Goal: Navigation & Orientation: Find specific page/section

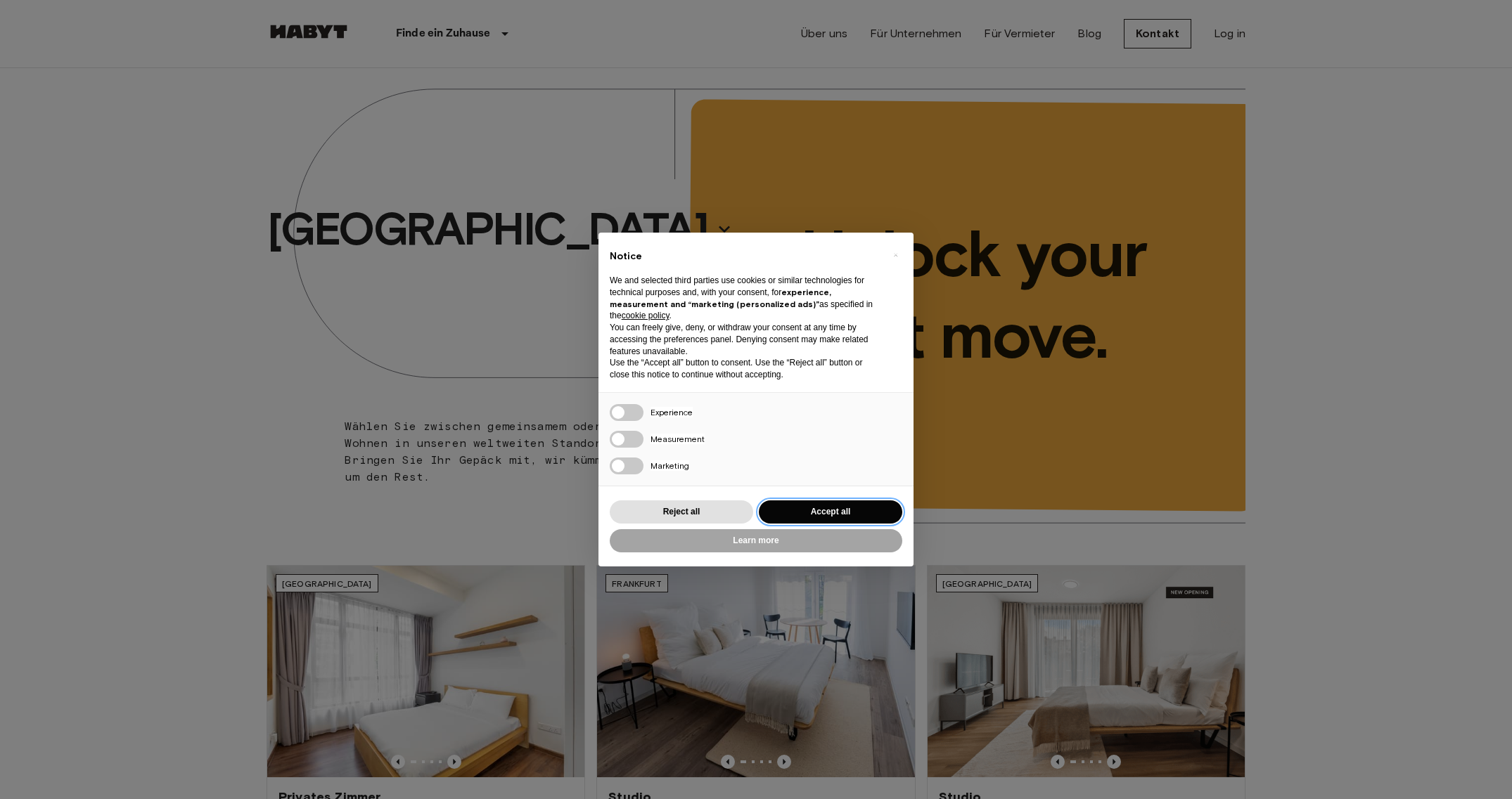
click at [827, 516] on button "Accept all" at bounding box center [831, 512] width 144 height 23
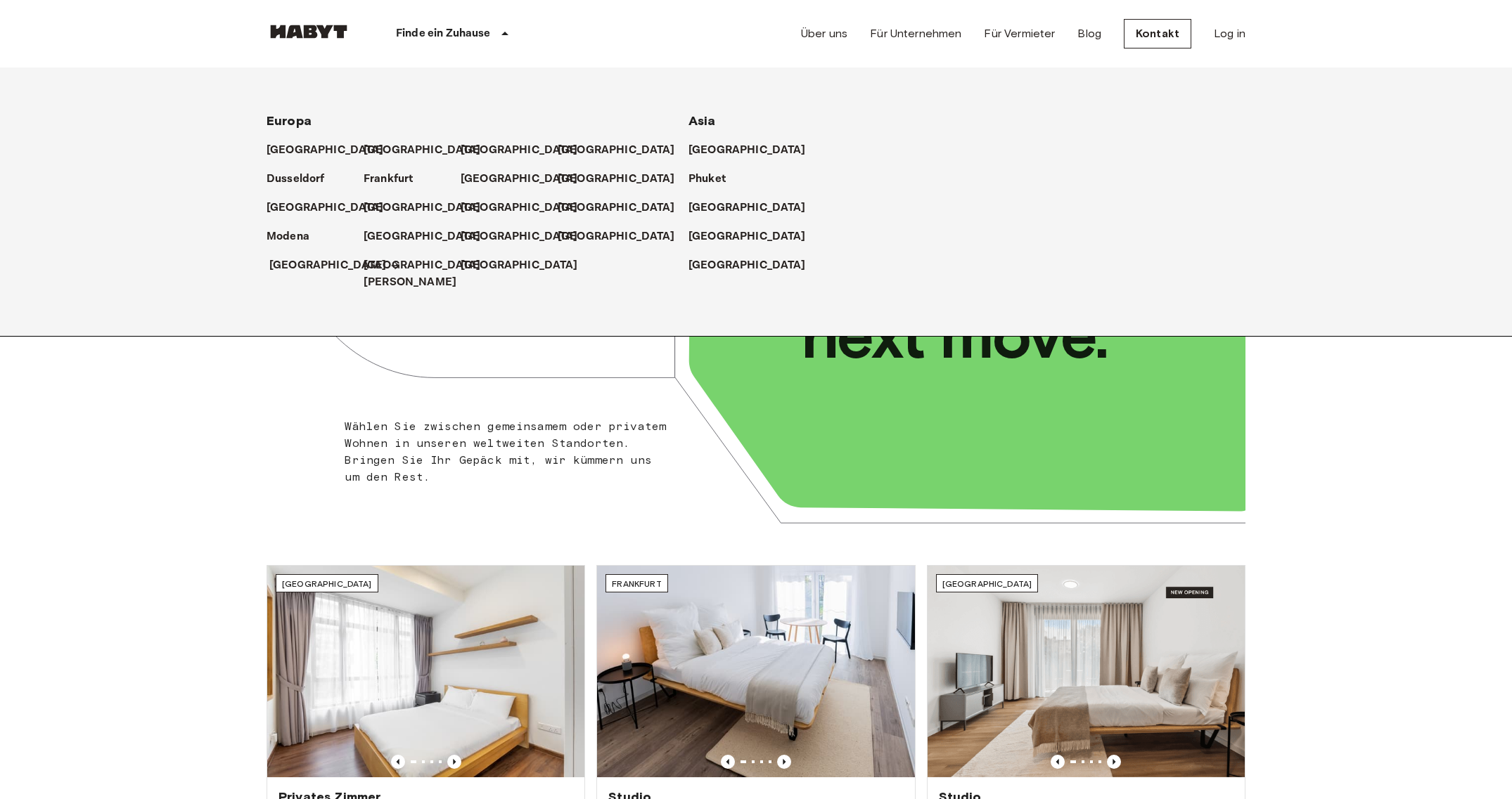
click at [285, 258] on p "[GEOGRAPHIC_DATA]" at bounding box center [328, 266] width 117 height 17
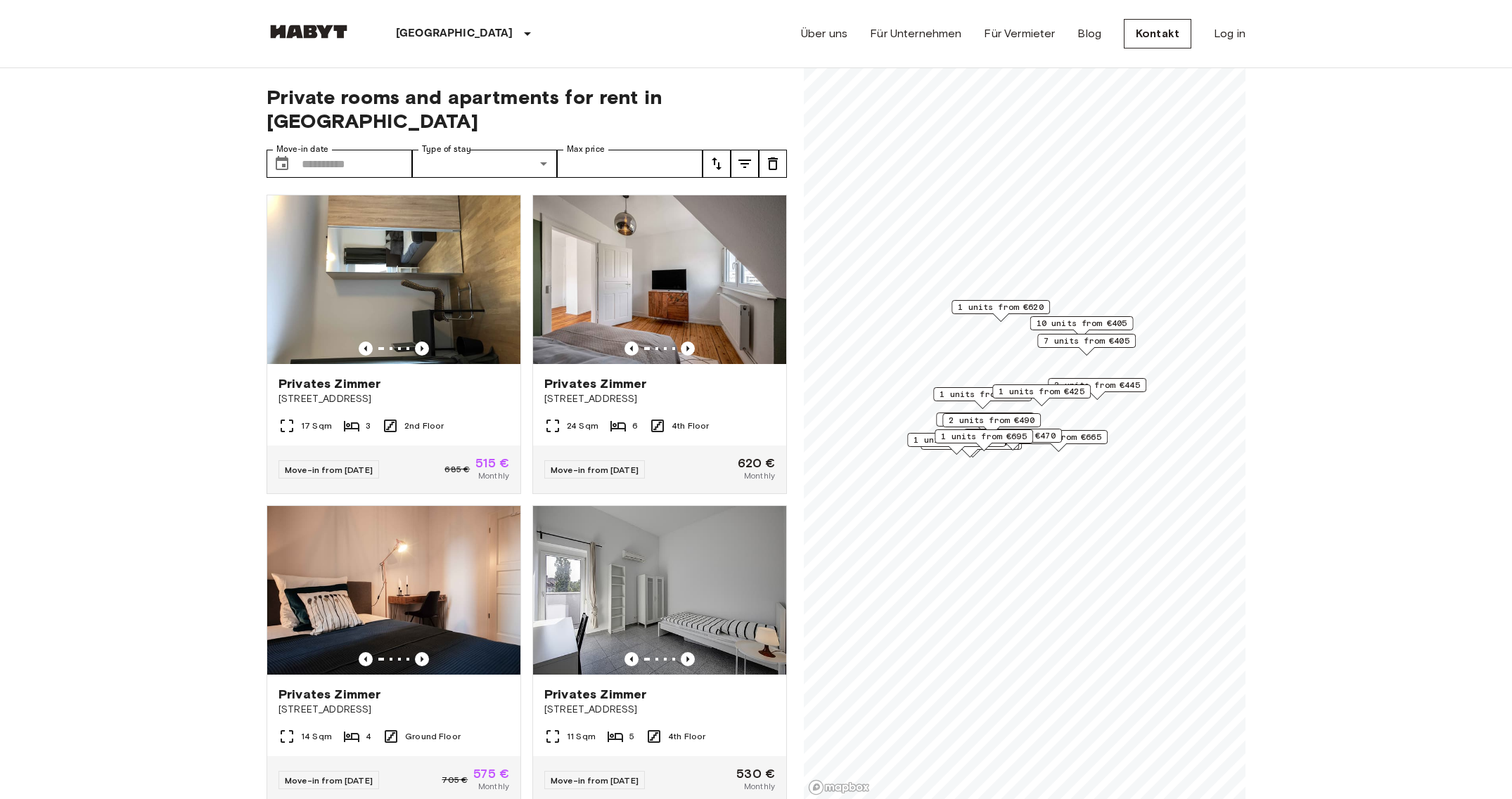
click at [830, 32] on link "Über uns" at bounding box center [824, 34] width 46 height 17
